Goal: Information Seeking & Learning: Learn about a topic

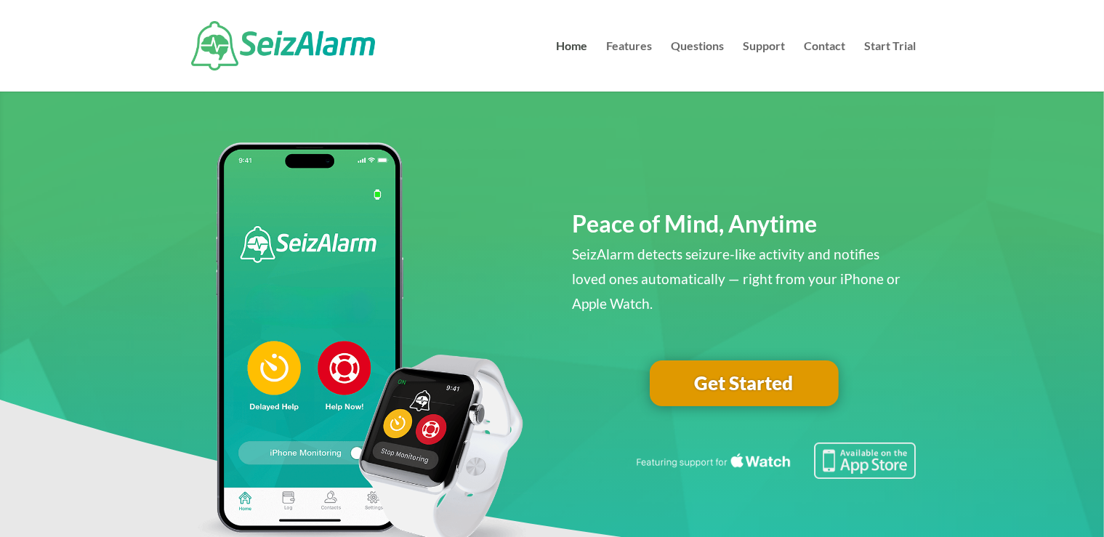
click at [751, 389] on link "Get Started" at bounding box center [744, 383] width 189 height 47
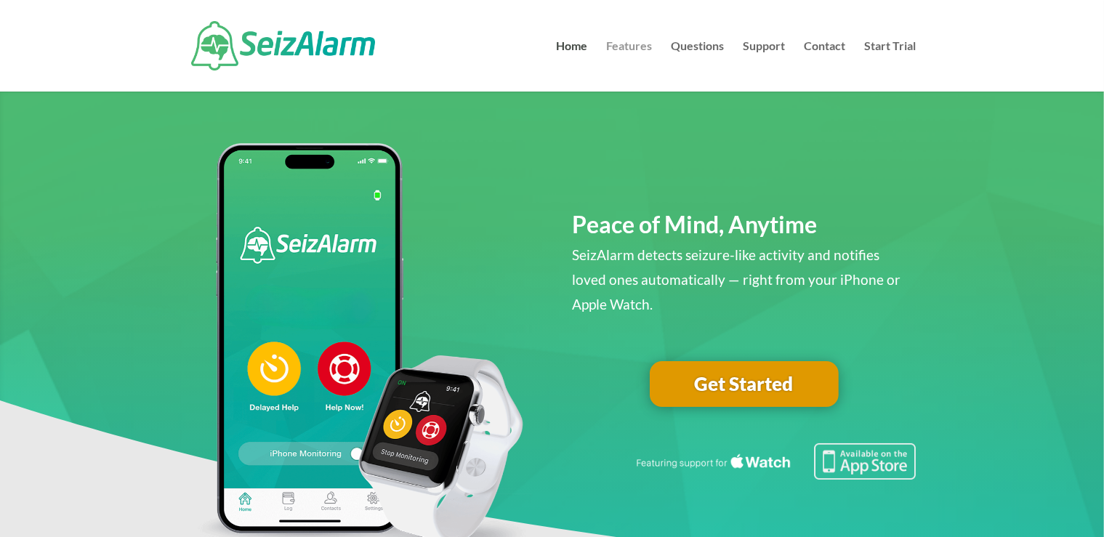
click at [620, 41] on link "Features" at bounding box center [629, 66] width 46 height 51
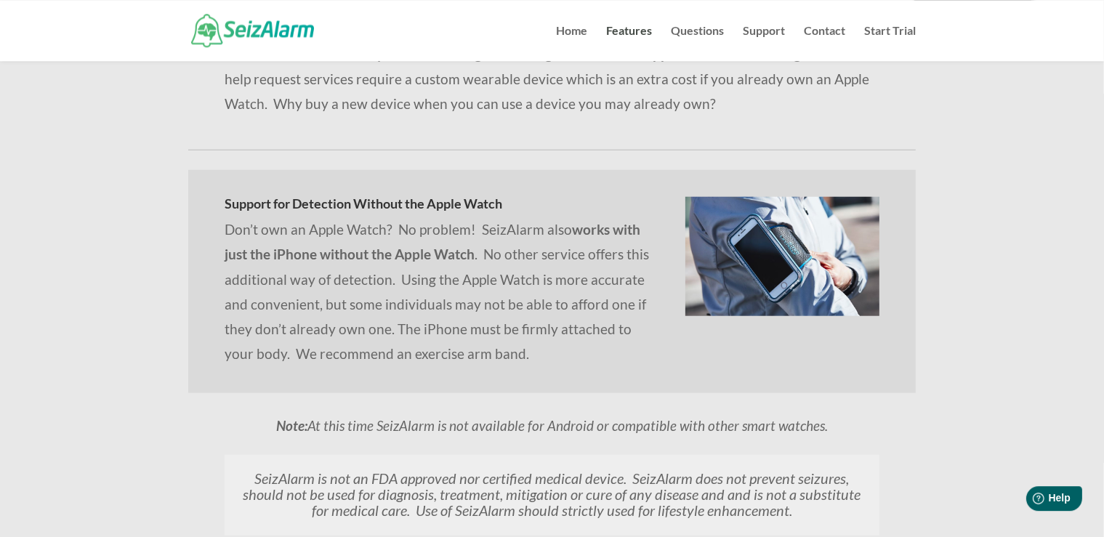
scroll to position [1387, 0]
